Goal: Task Accomplishment & Management: Contribute content

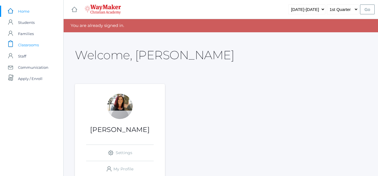
click at [24, 44] on span "Classrooms" at bounding box center [28, 44] width 21 height 11
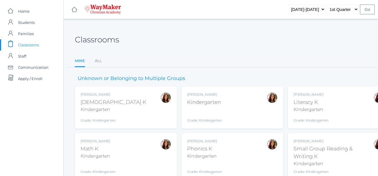
click at [109, 104] on div "[DEMOGRAPHIC_DATA] K" at bounding box center [113, 103] width 66 height 8
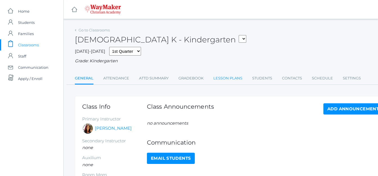
click at [224, 77] on link "Lesson Plans" at bounding box center [227, 78] width 29 height 11
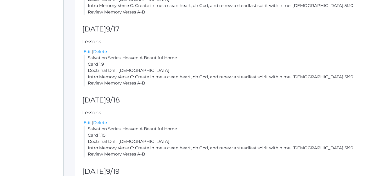
scroll to position [193, 0]
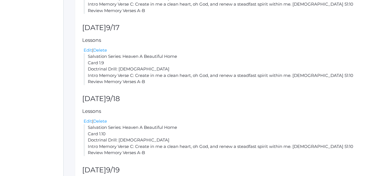
click at [187, 125] on div "Edit | Delete" at bounding box center [233, 121] width 299 height 6
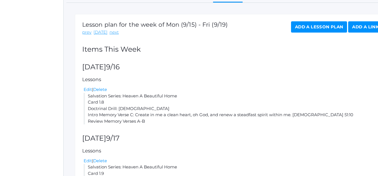
scroll to position [0, 0]
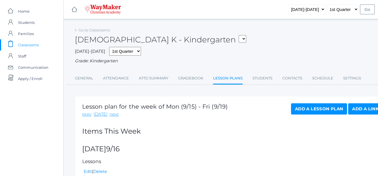
click at [37, 45] on span "Classrooms" at bounding box center [28, 44] width 21 height 11
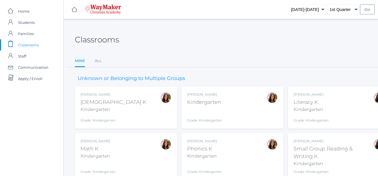
click at [226, 139] on div "Gina Pecor Phonics K Kindergarten Grade: Kindergarten KINDER" at bounding box center [232, 157] width 91 height 36
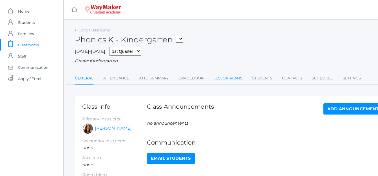
click at [225, 79] on link "Lesson Plans" at bounding box center [227, 78] width 29 height 11
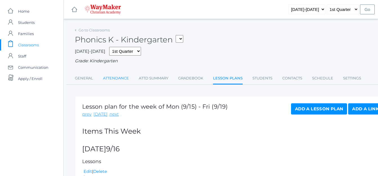
click at [127, 79] on link "Attendance" at bounding box center [116, 78] width 26 height 11
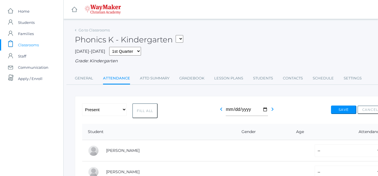
click at [26, 44] on span "Classrooms" at bounding box center [28, 44] width 21 height 11
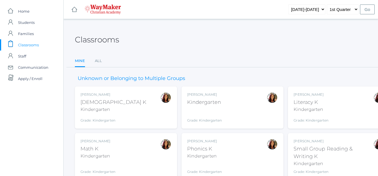
click at [200, 99] on div "Kindergarten" at bounding box center [204, 103] width 35 height 8
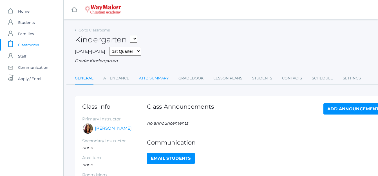
click at [148, 80] on link "Attd Summary" at bounding box center [154, 78] width 30 height 11
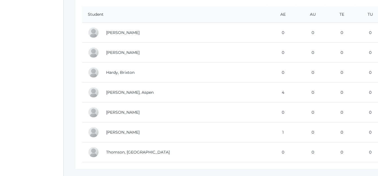
scroll to position [125, 0]
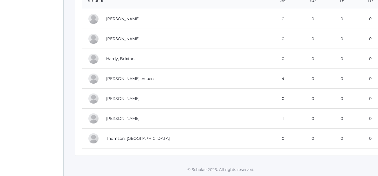
click at [342, 158] on div "icons/ui/navigation/hamburger Created with Sketch. icons/ui/navigation/home Cre…" at bounding box center [220, 26] width 314 height 301
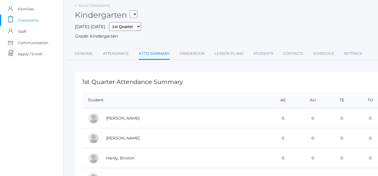
scroll to position [0, 0]
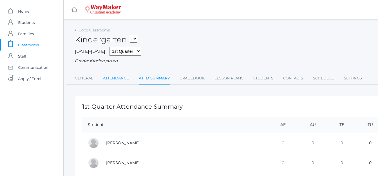
click at [109, 80] on link "Attendance" at bounding box center [116, 78] width 26 height 11
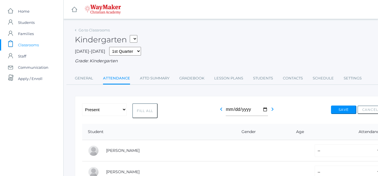
click at [137, 41] on select "KINDER - Small Group Reading & Writing K Kindergarten KINDER - Math K Kindergar…" at bounding box center [134, 39] width 8 height 8
click at [33, 44] on span "Classrooms" at bounding box center [28, 44] width 21 height 11
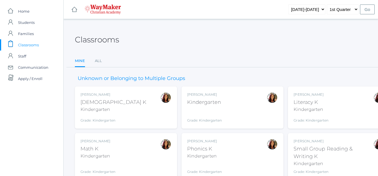
click at [128, 160] on div "Gina Pecor Math K Kindergarten Grade: Kindergarten KINDER" at bounding box center [125, 157] width 91 height 36
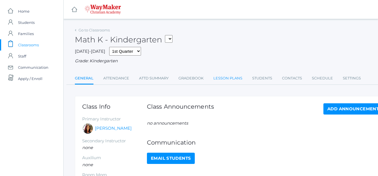
click at [220, 80] on link "Lesson Plans" at bounding box center [227, 78] width 29 height 11
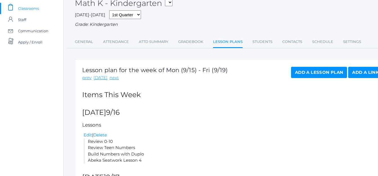
scroll to position [33, 0]
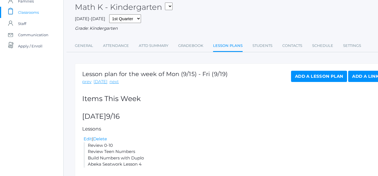
click at [308, 75] on link "Add a Lesson Plan" at bounding box center [319, 76] width 56 height 11
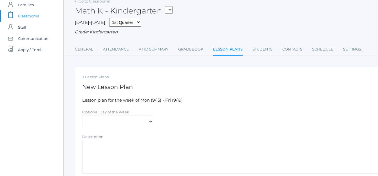
scroll to position [30, 0]
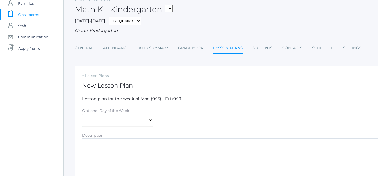
click at [149, 120] on select "Monday Tuesday Wednesday Thursday Friday" at bounding box center [117, 120] width 71 height 13
select select "2025-09-18"
click at [82, 115] on select "Monday Tuesday Wednesday Thursday Friday" at bounding box center [117, 120] width 71 height 13
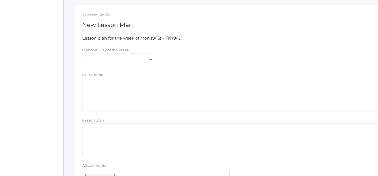
scroll to position [93, 0]
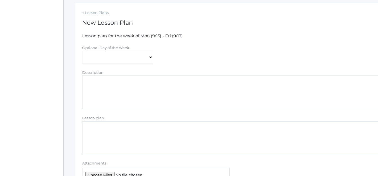
click at [93, 133] on textarea "Lesson plan" at bounding box center [232, 138] width 300 height 34
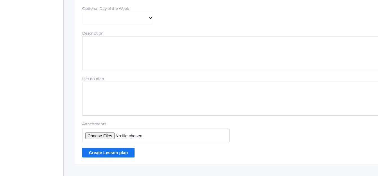
scroll to position [143, 0]
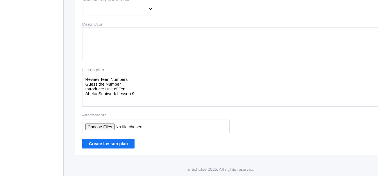
type textarea "Review Teen Numbers Guess the Number Introduce: Unit of Ten Abeka Seatwork Less…"
click at [118, 144] on input "Create Lesson plan" at bounding box center [108, 143] width 52 height 9
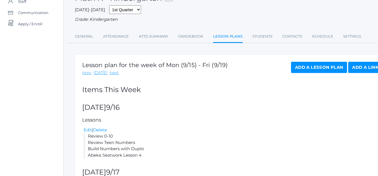
scroll to position [55, 0]
click at [300, 70] on link "Add a Lesson Plan" at bounding box center [319, 67] width 56 height 11
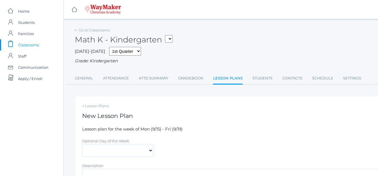
click at [152, 151] on select "Monday Tuesday Wednesday Thursday Friday" at bounding box center [117, 151] width 71 height 13
select select "2025-09-19"
click at [82, 145] on select "Monday Tuesday Wednesday Thursday Friday" at bounding box center [117, 151] width 71 height 13
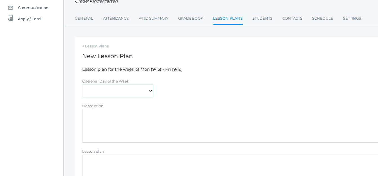
scroll to position [62, 0]
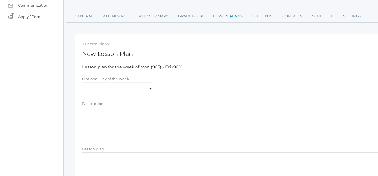
click at [94, 163] on textarea "Lesson plan" at bounding box center [232, 170] width 300 height 34
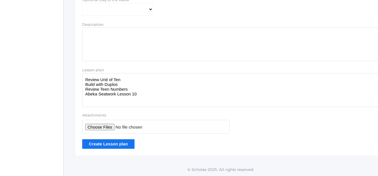
scroll to position [143, 0]
type textarea "Review Unit of Ten Build with Duplos Review Teen Numbers Abeka Seatwork Lesson …"
click at [103, 143] on input "Create Lesson plan" at bounding box center [108, 143] width 52 height 9
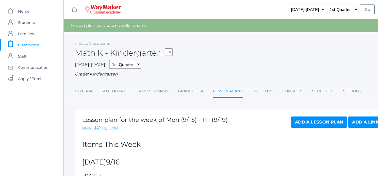
click at [172, 52] on select "KINDER - Small Group Reading & Writing K Kindergarten KINDER - Math K Kindergar…" at bounding box center [169, 52] width 8 height 8
select select "2555"
click at [167, 48] on select "KINDER - Small Group Reading & Writing K Kindergarten KINDER - Math K Kindergar…" at bounding box center [169, 52] width 8 height 8
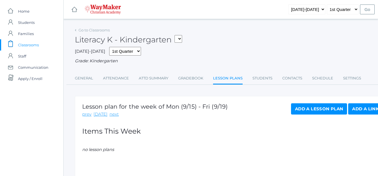
click at [293, 110] on link "Add a Lesson Plan" at bounding box center [319, 108] width 56 height 11
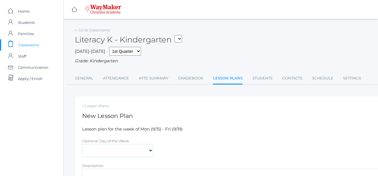
click at [149, 153] on select "[DATE] [DATE] [DATE] [DATE] [DATE]" at bounding box center [117, 151] width 71 height 13
select select "2025-09-16"
click at [82, 145] on select "[DATE] [DATE] [DATE] [DATE] [DATE]" at bounding box center [117, 151] width 71 height 13
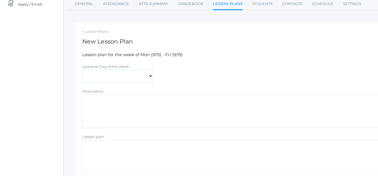
scroll to position [75, 0]
click at [89, 150] on textarea "Lesson plan" at bounding box center [232, 157] width 300 height 34
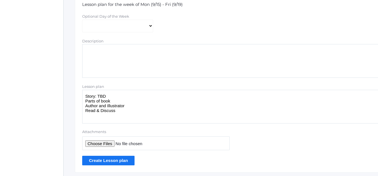
scroll to position [143, 0]
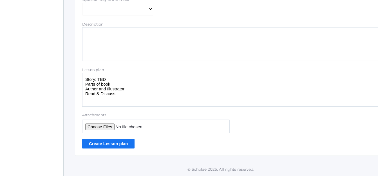
type textarea "Story: TBD Parts of book Author and Illustrator Read & Discuss"
click at [106, 144] on input "Create Lesson plan" at bounding box center [108, 143] width 52 height 9
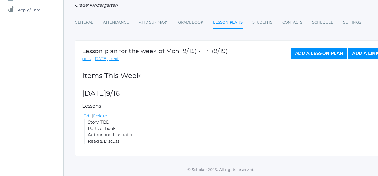
scroll to position [70, 0]
drag, startPoint x: 121, startPoint y: 141, endPoint x: 85, endPoint y: 125, distance: 39.0
click at [85, 125] on li "Story: TBD Parts of book Author and Illustrator Read & Discuss" at bounding box center [233, 131] width 299 height 25
copy li "Story: TBD Parts of book Author and Illustrator Read & Discuss"
click at [300, 54] on link "Add a Lesson Plan" at bounding box center [319, 53] width 56 height 11
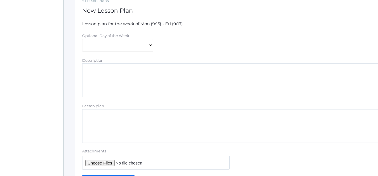
scroll to position [110, 0]
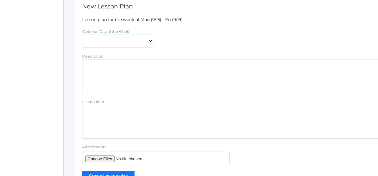
click at [150, 43] on select "[DATE] [DATE] [DATE] [DATE] [DATE]" at bounding box center [117, 41] width 71 height 13
select select "2025-09-17"
click at [82, 35] on select "[DATE] [DATE] [DATE] [DATE] [DATE]" at bounding box center [117, 41] width 71 height 13
click at [88, 112] on textarea "Lesson plan" at bounding box center [232, 122] width 300 height 34
paste textarea "Story: TBD Parts of book Author and Illustrator Read & Discuss"
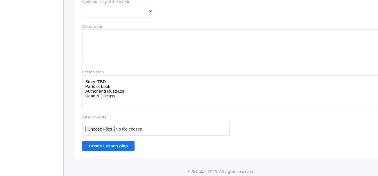
scroll to position [141, 0]
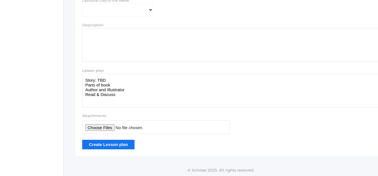
type textarea "Story: TBD Parts of book Author and Illustrator Read & Discuss"
click at [109, 146] on input "Create Lesson plan" at bounding box center [108, 144] width 52 height 9
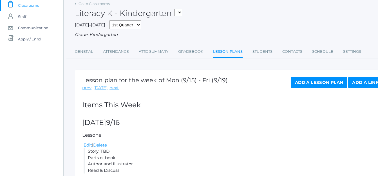
scroll to position [36, 0]
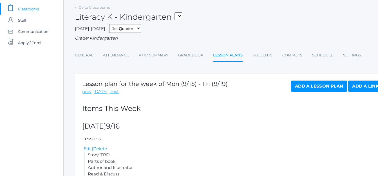
click at [320, 85] on link "Add a Lesson Plan" at bounding box center [319, 86] width 56 height 11
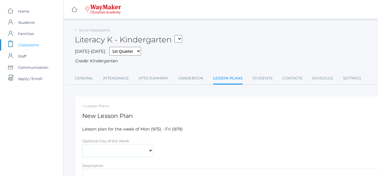
click at [152, 150] on select "[DATE] [DATE] [DATE] [DATE] [DATE]" at bounding box center [117, 151] width 71 height 13
select select "2025-09-18"
click at [82, 145] on select "[DATE] [DATE] [DATE] [DATE] [DATE]" at bounding box center [117, 151] width 71 height 13
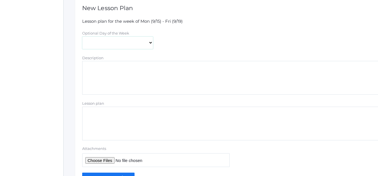
scroll to position [109, 0]
click at [89, 123] on textarea "Lesson plan" at bounding box center [232, 123] width 300 height 34
paste textarea "Story: TBD Parts of book Author and Illustrator Read & Discuss"
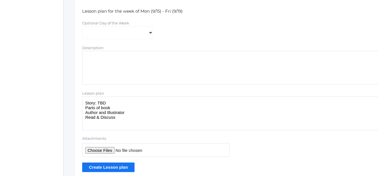
scroll to position [143, 0]
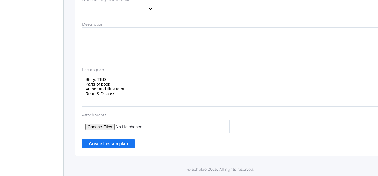
type textarea "Story: TBD Parts of book Author and Illustrator Read & Discuss"
click at [105, 144] on input "Create Lesson plan" at bounding box center [108, 143] width 52 height 9
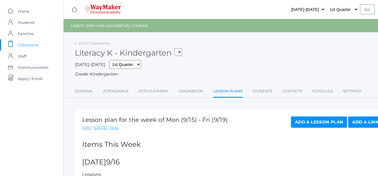
click at [302, 126] on link "Add a Lesson Plan" at bounding box center [319, 122] width 56 height 11
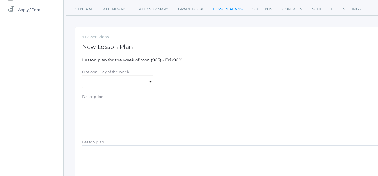
scroll to position [72, 0]
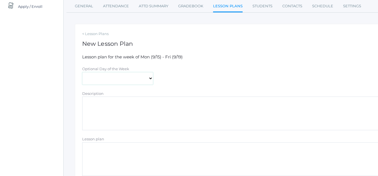
click at [148, 81] on select "[DATE] [DATE] [DATE] [DATE] [DATE]" at bounding box center [117, 78] width 71 height 13
select select "2025-09-19"
click at [82, 73] on select "[DATE] [DATE] [DATE] [DATE] [DATE]" at bounding box center [117, 78] width 71 height 13
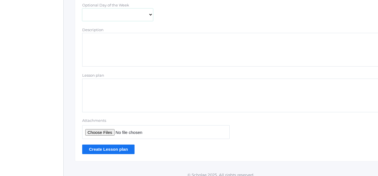
scroll to position [143, 0]
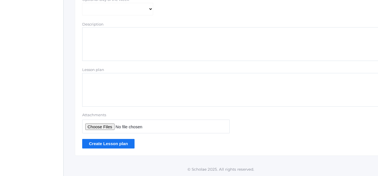
click at [93, 85] on textarea "Lesson plan" at bounding box center [232, 90] width 300 height 34
paste textarea "Story: TBD Parts of book Author and Illustrator Read & Discuss"
type textarea "Story: TBD Parts of book Author and Illustrator Read & Discuss"
click at [97, 145] on input "Create Lesson plan" at bounding box center [108, 143] width 52 height 9
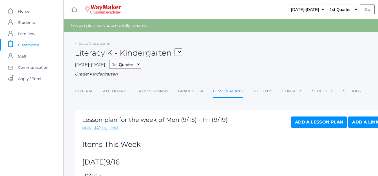
click at [180, 55] on form "KINDER - Small Group Reading & Writing K Kindergarten KINDER - Math K Kindergar…" at bounding box center [177, 53] width 10 height 9
click at [179, 52] on select "KINDER - Small Group Reading & Writing K Kindergarten KINDER - Math K Kindergar…" at bounding box center [178, 52] width 8 height 8
select select "2558"
click at [176, 48] on select "KINDER - Small Group Reading & Writing K Kindergarten KINDER - Math K Kindergar…" at bounding box center [178, 52] width 8 height 8
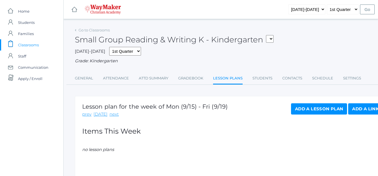
click at [300, 110] on link "Add a Lesson Plan" at bounding box center [319, 108] width 56 height 11
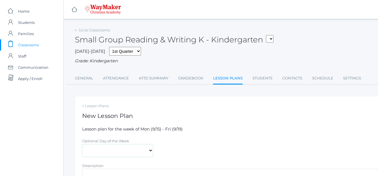
click at [148, 154] on select "[DATE] [DATE] [DATE] [DATE] [DATE]" at bounding box center [117, 151] width 71 height 13
select select "[DATE]"
click at [82, 145] on select "[DATE] [DATE] [DATE] [DATE] [DATE]" at bounding box center [117, 151] width 71 height 13
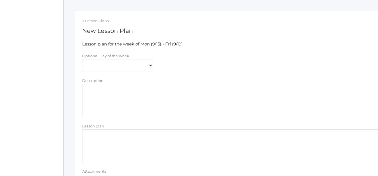
scroll to position [92, 0]
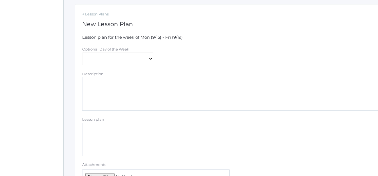
click at [96, 128] on textarea "Lesson plan" at bounding box center [232, 140] width 300 height 34
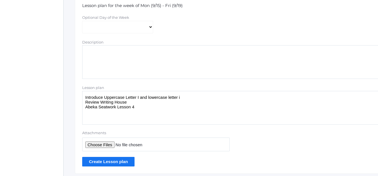
scroll to position [143, 0]
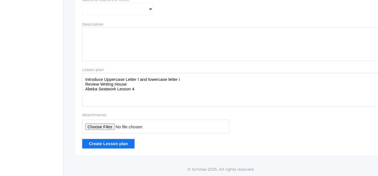
type textarea "Introduce Uppercase Letter I and lowercase letter i Review Writing House Abeka …"
click at [105, 144] on input "Create Lesson plan" at bounding box center [108, 143] width 52 height 9
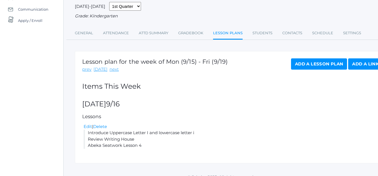
scroll to position [67, 0]
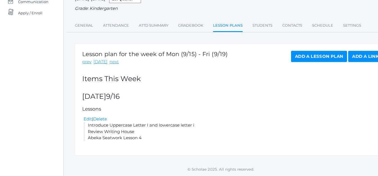
click at [143, 139] on li "Introduce Uppercase Letter I and lowercase letter i Review Writing House Abeka …" at bounding box center [233, 131] width 299 height 19
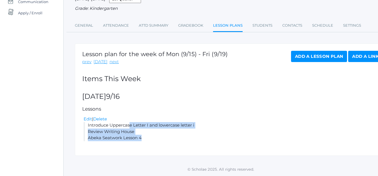
drag, startPoint x: 143, startPoint y: 139, endPoint x: 88, endPoint y: 127, distance: 56.0
click at [88, 127] on li "Introduce Uppercase Letter I and lowercase letter i Review Writing House Abeka …" at bounding box center [233, 131] width 299 height 19
copy li "Introduce Uppercase Letter I and lowercase letter i Review Writing House Abeka …"
click at [307, 55] on link "Add a Lesson Plan" at bounding box center [319, 56] width 56 height 11
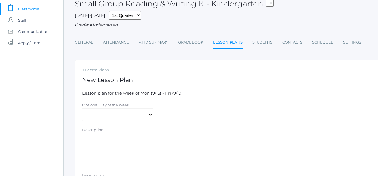
scroll to position [39, 0]
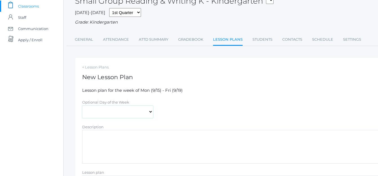
click at [150, 111] on select "[DATE] [DATE] [DATE] [DATE] [DATE]" at bounding box center [117, 112] width 71 height 13
select select "2025-09-17"
click at [82, 106] on select "[DATE] [DATE] [DATE] [DATE] [DATE]" at bounding box center [117, 112] width 71 height 13
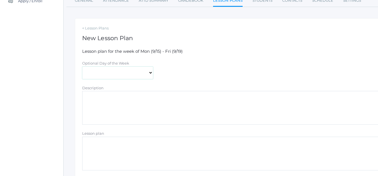
scroll to position [82, 0]
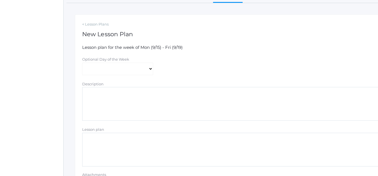
click at [99, 141] on textarea "Lesson plan" at bounding box center [232, 150] width 300 height 34
paste textarea "Introduce Uppercase Letter I and lowercase letter i Review Writing House Abeka …"
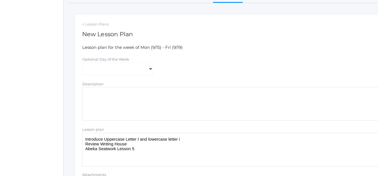
type textarea "Introduce Uppercase Letter I and lowercase letter i Review Writing House Abeka …"
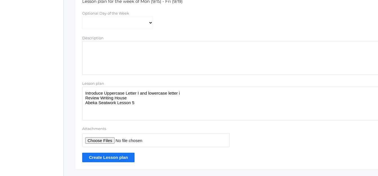
scroll to position [132, 0]
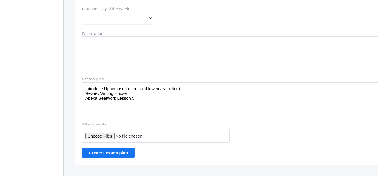
click at [126, 155] on input "Create Lesson plan" at bounding box center [108, 152] width 52 height 9
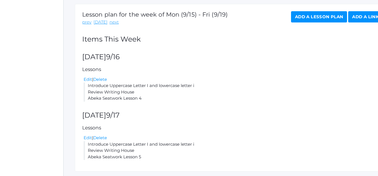
scroll to position [122, 0]
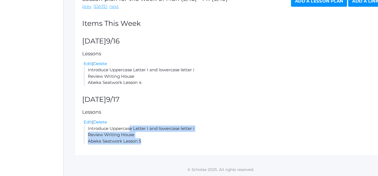
drag, startPoint x: 144, startPoint y: 140, endPoint x: 86, endPoint y: 129, distance: 58.3
click at [86, 129] on li "Introduce Uppercase Letter I and lowercase letter i Review Writing House Abeka …" at bounding box center [233, 135] width 299 height 19
copy li "Introduce Uppercase Letter I and lowercase letter i Review Writing House Abeka …"
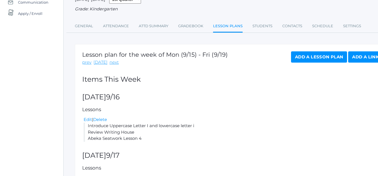
scroll to position [65, 0]
click at [306, 60] on link "Add a Lesson Plan" at bounding box center [319, 57] width 56 height 11
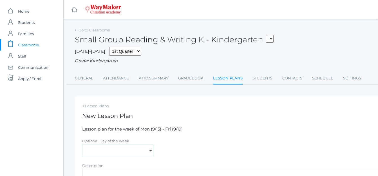
click at [150, 152] on select "[DATE] [DATE] [DATE] [DATE] [DATE]" at bounding box center [117, 151] width 71 height 13
select select "[DATE]"
click at [82, 145] on select "[DATE] [DATE] [DATE] [DATE] [DATE]" at bounding box center [117, 151] width 71 height 13
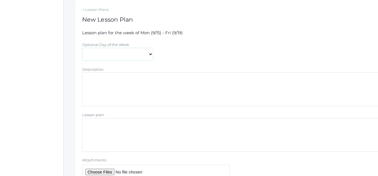
scroll to position [97, 0]
click at [85, 130] on textarea "Lesson plan" at bounding box center [232, 135] width 300 height 34
paste textarea "Introduce Uppercase Letter I and lowercase letter i Review Writing House Abeka …"
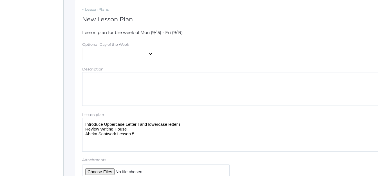
click at [138, 124] on textarea "Introduce Uppercase Letter I and lowercase letter i Review Writing House Abeka …" at bounding box center [232, 135] width 300 height 34
click at [133, 135] on textarea "Introduce Uppercase Letter U and lowercase letter u Review Writing House Abeka …" at bounding box center [232, 135] width 300 height 34
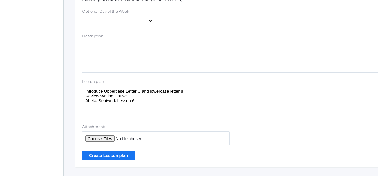
scroll to position [143, 0]
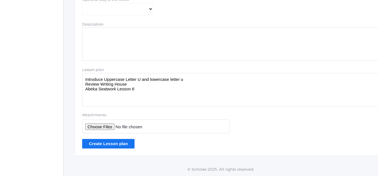
type textarea "Introduce Uppercase Letter U and lowercase letter u Review Writing House Abeka …"
click at [117, 145] on input "Create Lesson plan" at bounding box center [108, 143] width 52 height 9
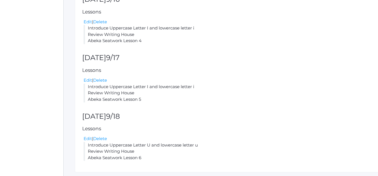
scroll to position [181, 0]
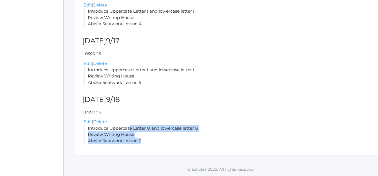
drag, startPoint x: 143, startPoint y: 142, endPoint x: 88, endPoint y: 129, distance: 56.3
click at [88, 129] on li "Introduce Uppercase Letter U and lowercase letter u Review Writing House Abeka …" at bounding box center [233, 134] width 299 height 19
copy li "Introduce Uppercase Letter U and lowercase letter u Review Writing House Abeka …"
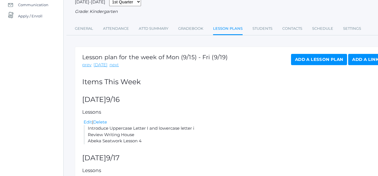
scroll to position [55, 0]
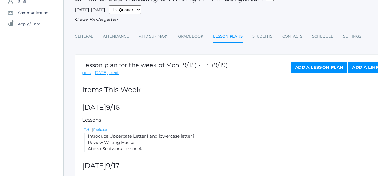
click at [303, 67] on link "Add a Lesson Plan" at bounding box center [319, 67] width 56 height 11
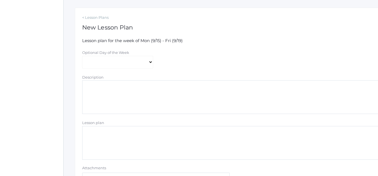
scroll to position [91, 0]
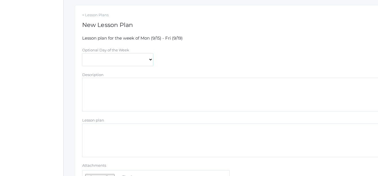
click at [151, 59] on select "Monday Tuesday Wednesday Thursday Friday" at bounding box center [117, 59] width 71 height 13
select select "2025-09-19"
click at [82, 54] on select "Monday Tuesday Wednesday Thursday Friday" at bounding box center [117, 59] width 71 height 13
click at [94, 139] on textarea "Lesson plan" at bounding box center [232, 141] width 300 height 34
paste textarea "Introduce Uppercase Letter U and lowercase letter u Review Writing House Abeka …"
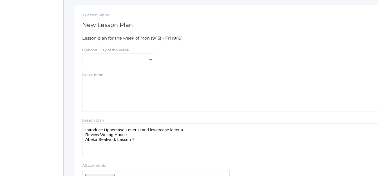
scroll to position [118, 0]
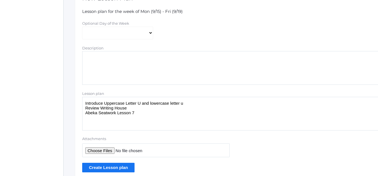
type textarea "Introduce Uppercase Letter U and lowercase letter u Review Writing House Abeka …"
click at [102, 170] on input "Create Lesson plan" at bounding box center [108, 167] width 52 height 9
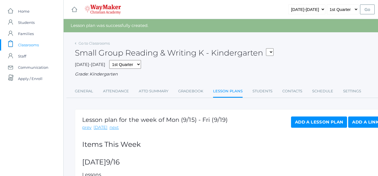
click at [23, 45] on span "Classrooms" at bounding box center [28, 44] width 21 height 11
